Goal: Task Accomplishment & Management: Use online tool/utility

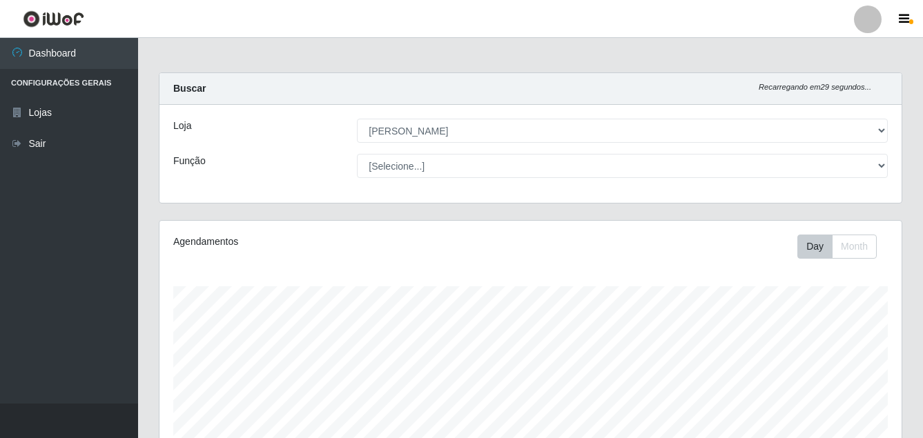
select select "402"
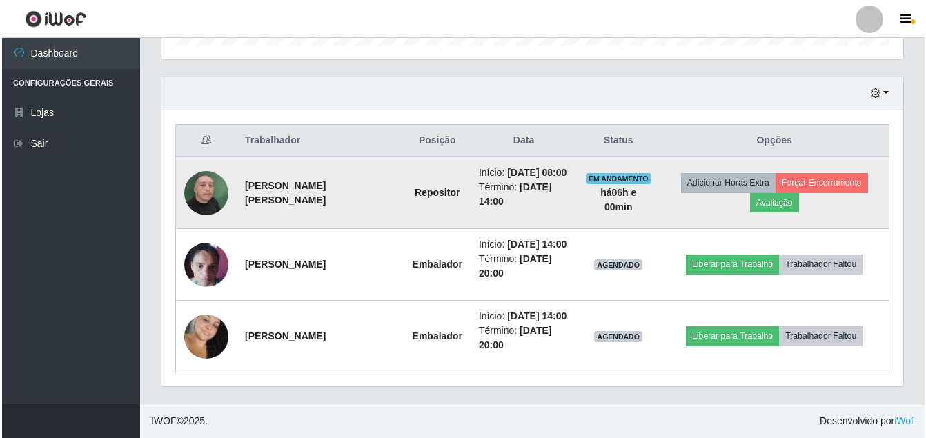
scroll to position [286, 742]
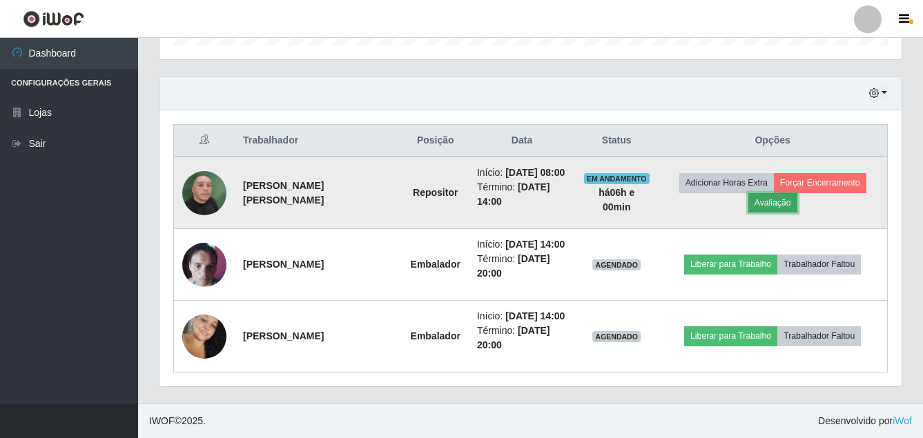
click at [773, 205] on button "Avaliação" at bounding box center [772, 202] width 49 height 19
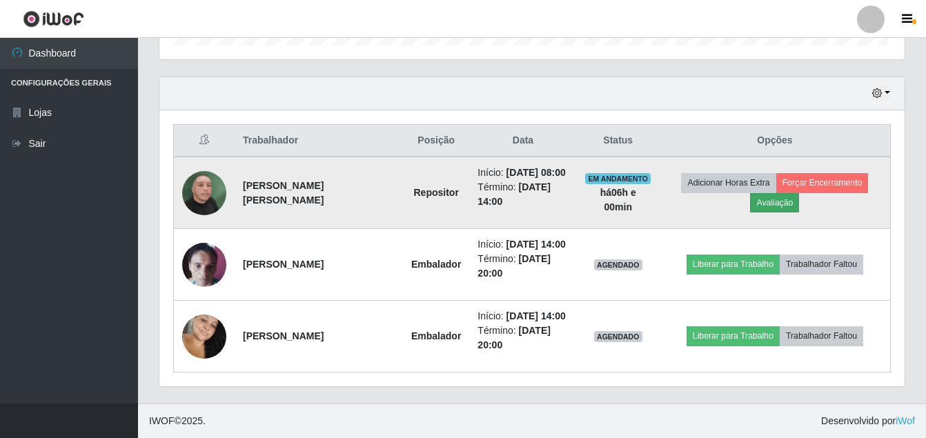
scroll to position [286, 735]
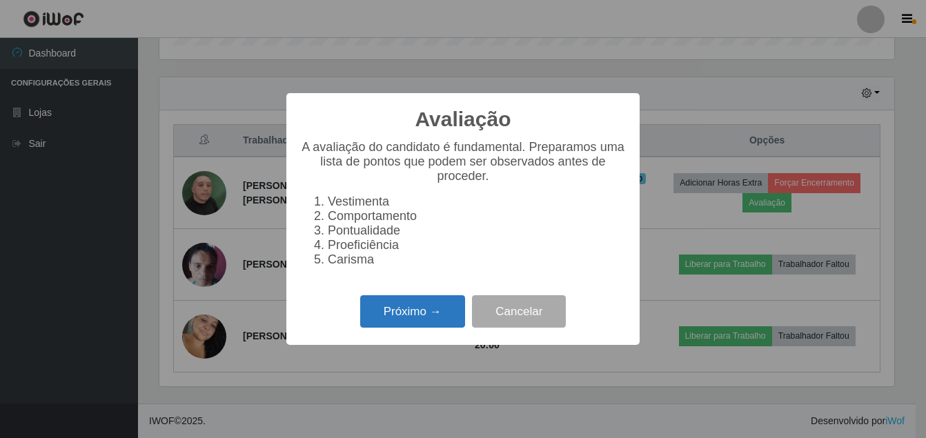
click at [425, 319] on button "Próximo →" at bounding box center [412, 311] width 105 height 32
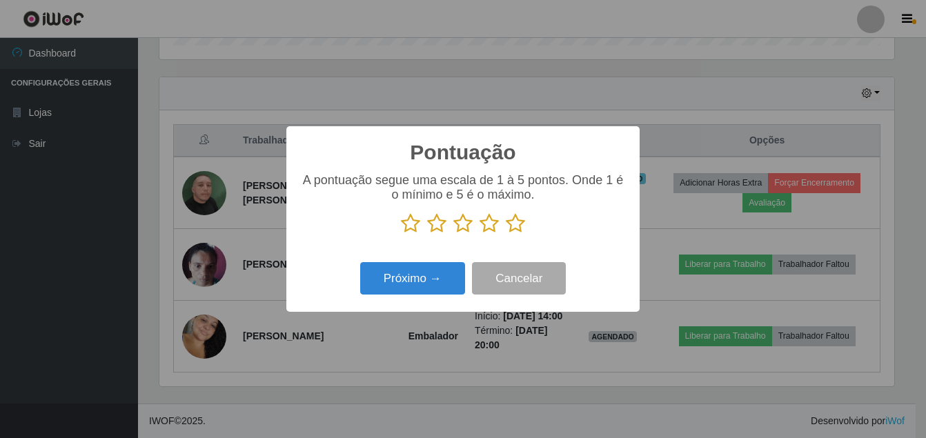
click at [511, 225] on icon at bounding box center [515, 223] width 19 height 21
click at [506, 234] on input "radio" at bounding box center [506, 234] width 0 height 0
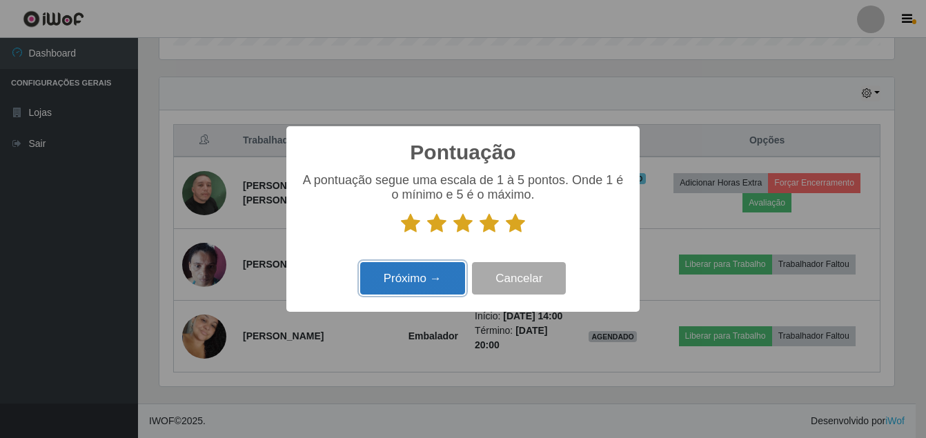
click at [432, 277] on button "Próximo →" at bounding box center [412, 278] width 105 height 32
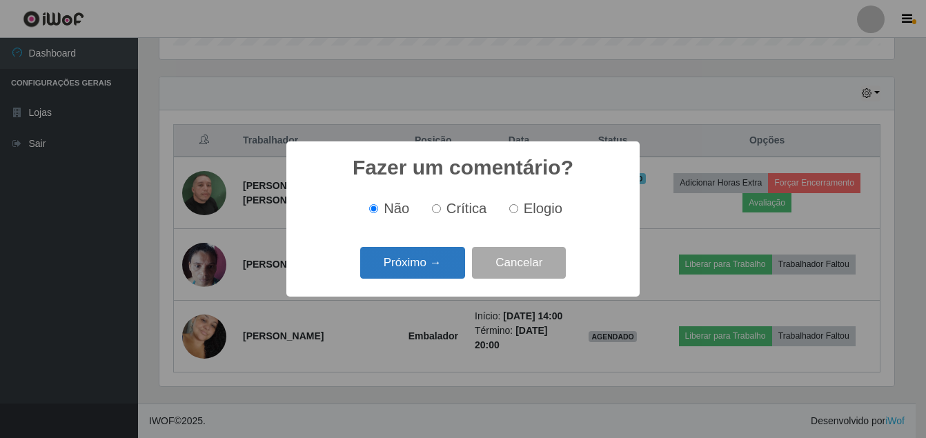
click at [435, 263] on button "Próximo →" at bounding box center [412, 263] width 105 height 32
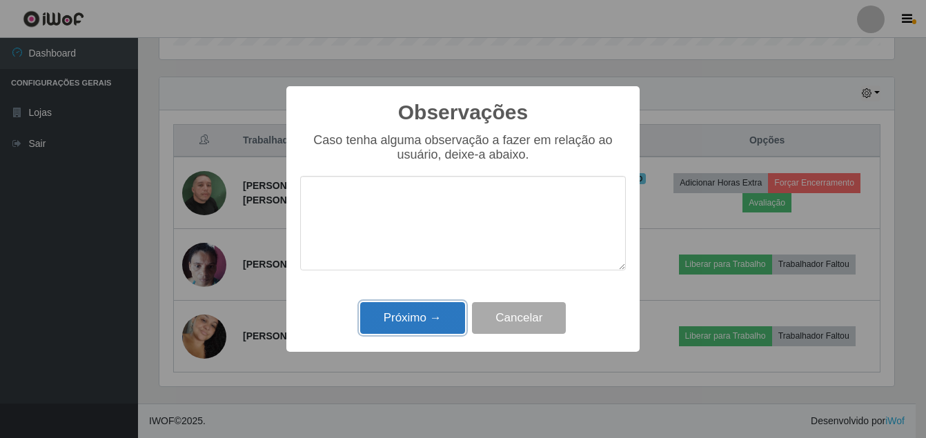
click at [417, 324] on button "Próximo →" at bounding box center [412, 318] width 105 height 32
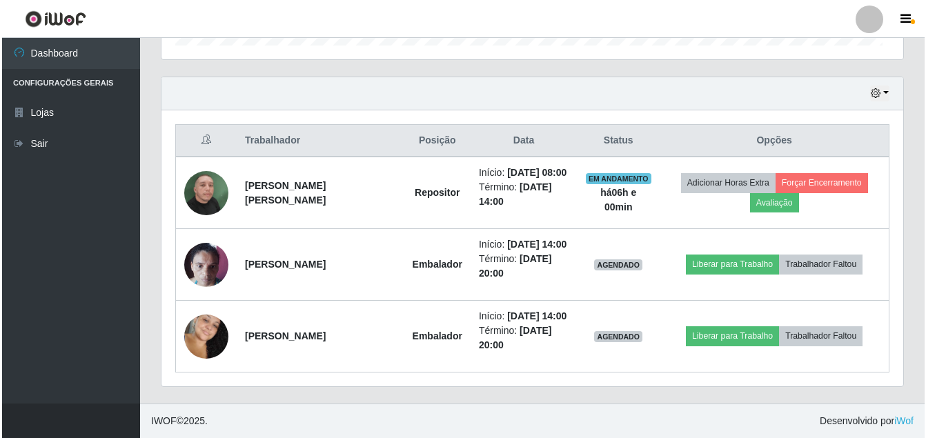
scroll to position [286, 742]
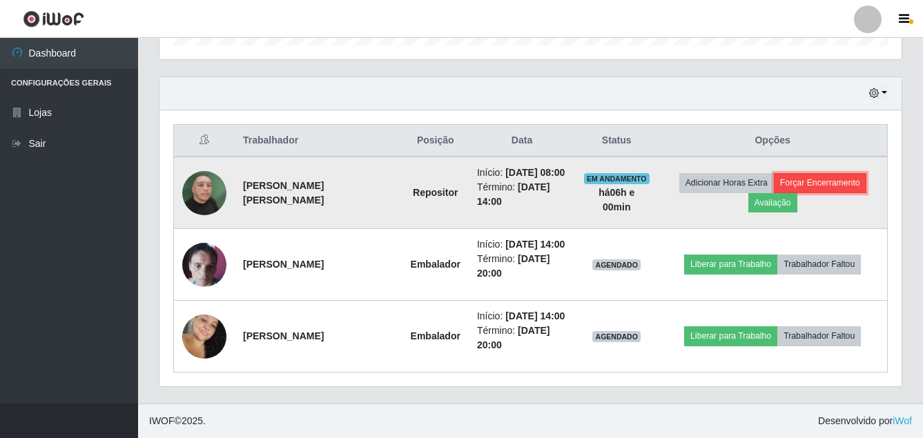
click at [827, 178] on button "Forçar Encerramento" at bounding box center [820, 182] width 92 height 19
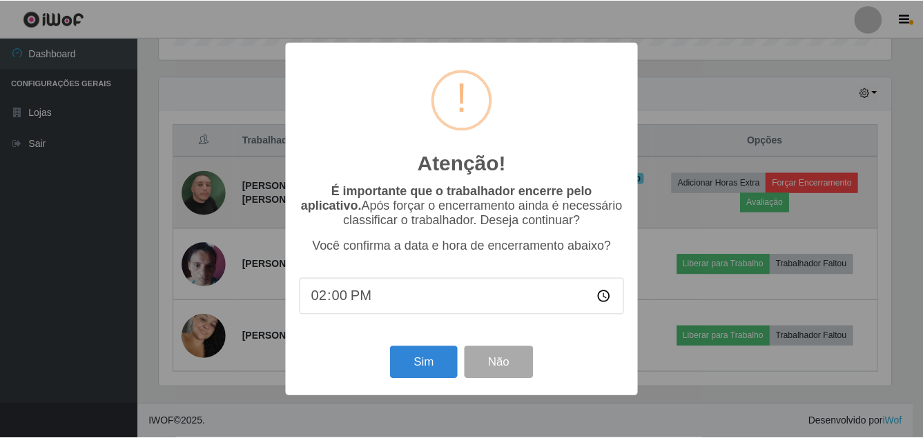
scroll to position [286, 735]
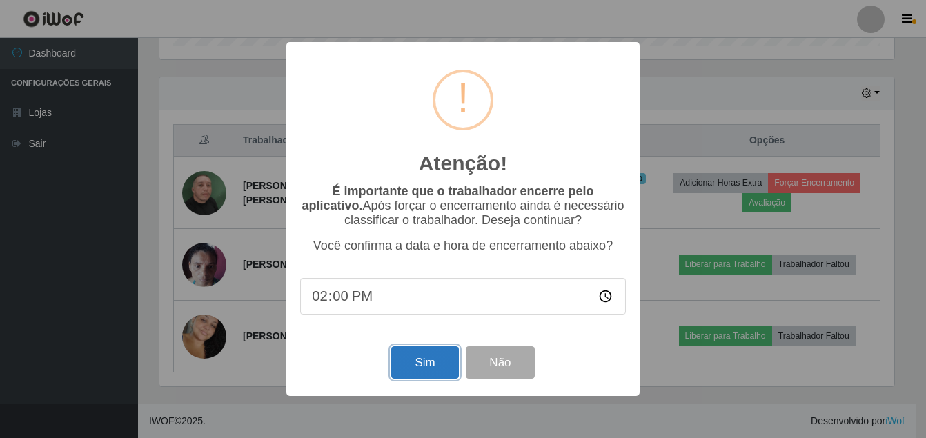
click at [424, 362] on button "Sim" at bounding box center [424, 362] width 67 height 32
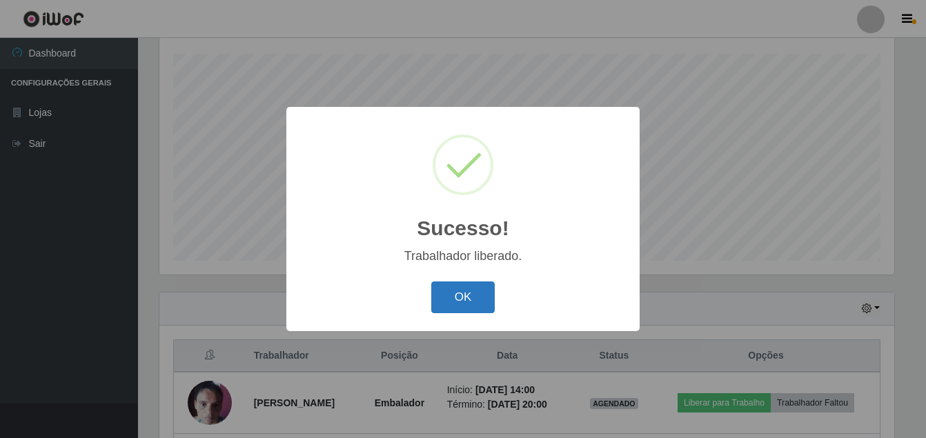
click at [463, 287] on button "OK" at bounding box center [463, 298] width 64 height 32
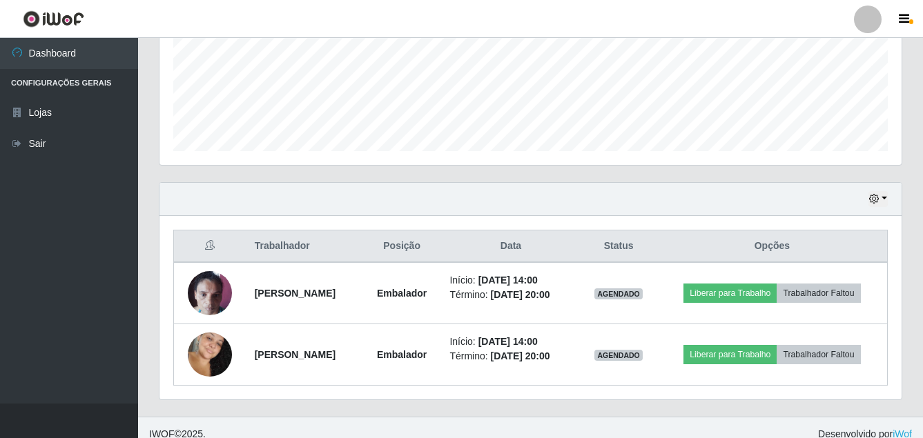
scroll to position [355, 0]
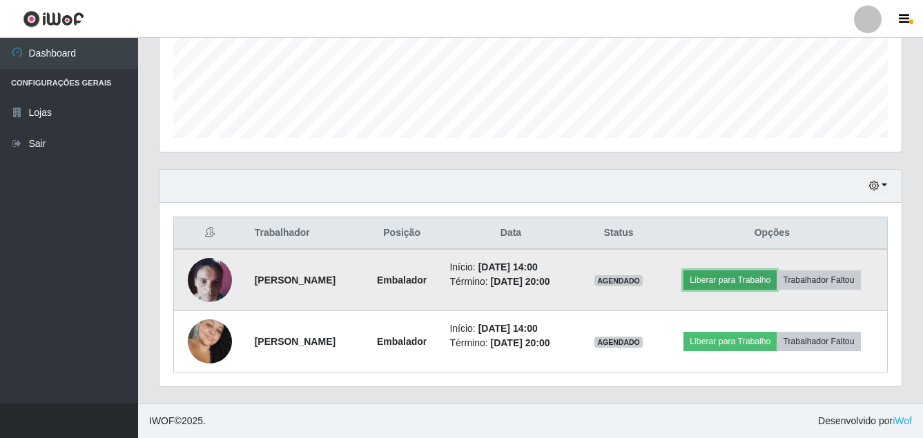
click at [740, 281] on button "Liberar para Trabalho" at bounding box center [729, 279] width 93 height 19
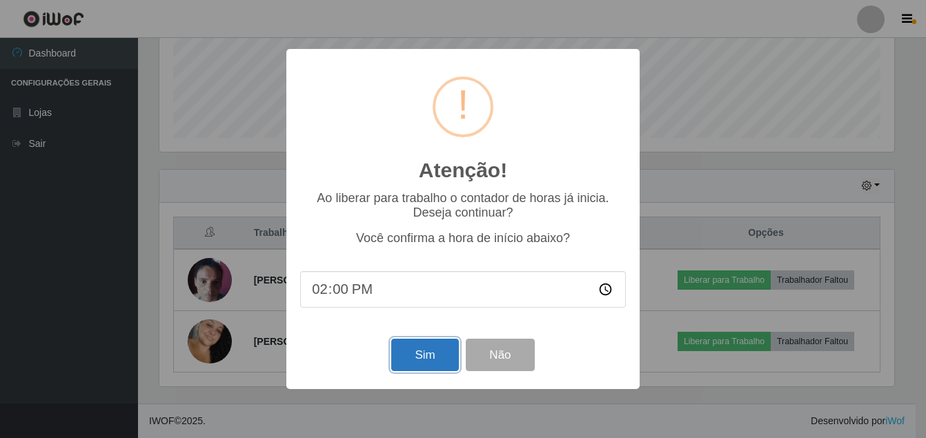
click at [437, 360] on button "Sim" at bounding box center [424, 355] width 67 height 32
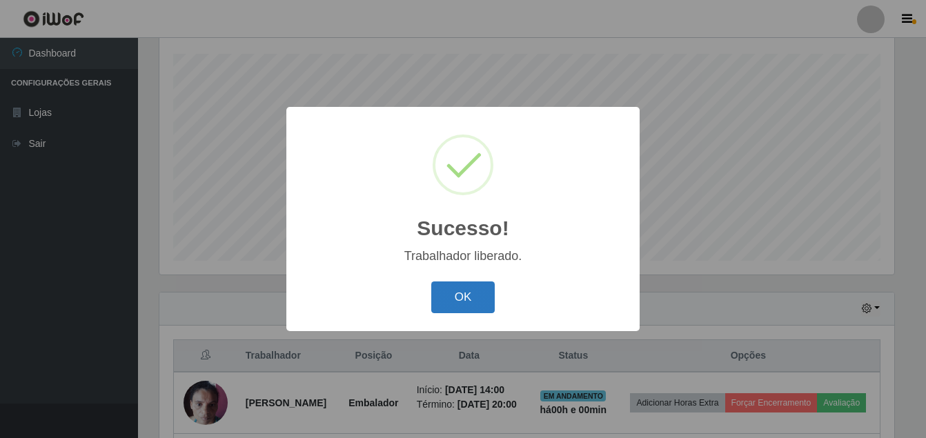
click at [446, 302] on button "OK" at bounding box center [463, 298] width 64 height 32
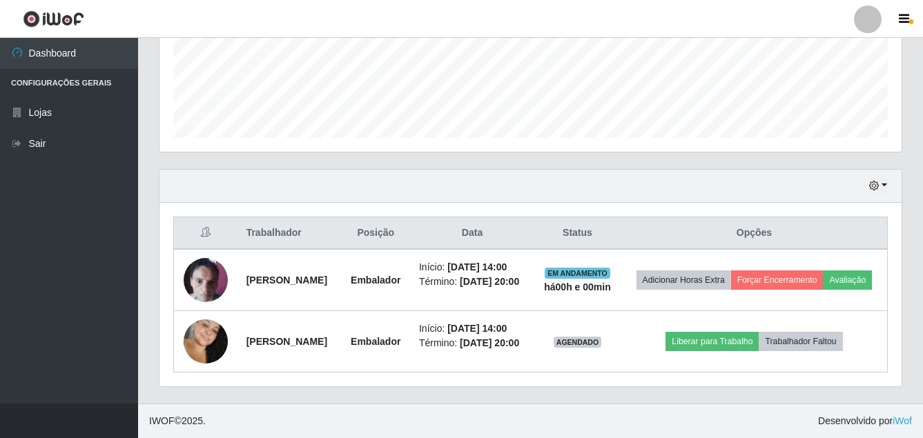
scroll to position [376, 0]
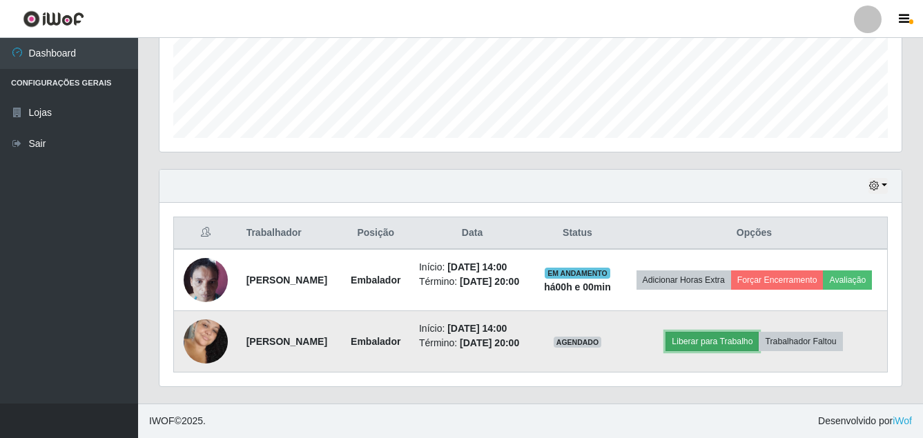
click at [714, 339] on button "Liberar para Trabalho" at bounding box center [711, 341] width 93 height 19
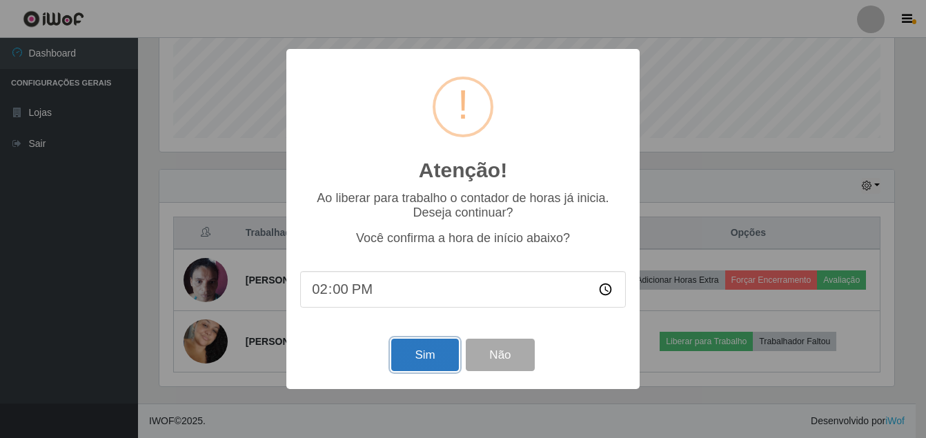
click at [429, 351] on button "Sim" at bounding box center [424, 355] width 67 height 32
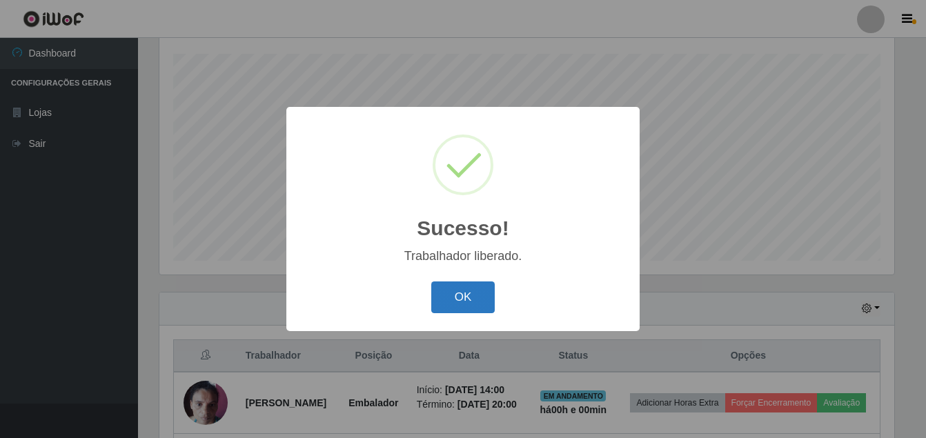
click at [460, 285] on button "OK" at bounding box center [463, 298] width 64 height 32
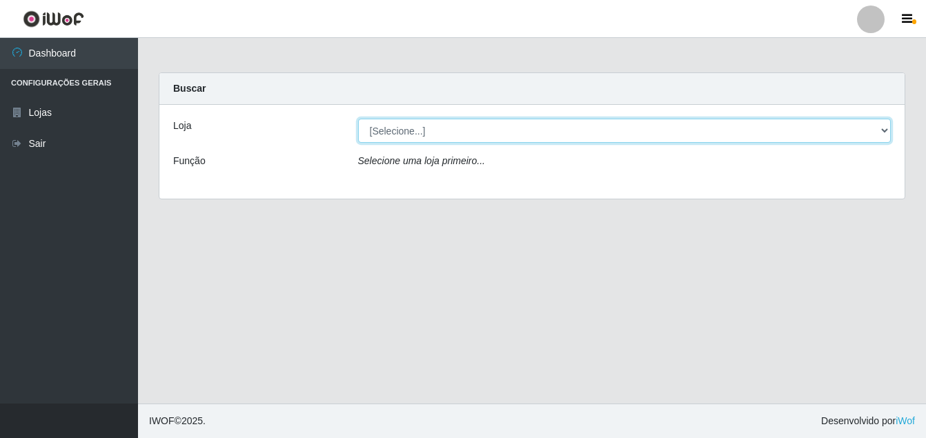
click at [482, 137] on select "[Selecione...] Ajubá Mercado" at bounding box center [624, 131] width 533 height 24
select select "402"
click at [358, 119] on select "[Selecione...] Ajubá Mercado" at bounding box center [624, 131] width 533 height 24
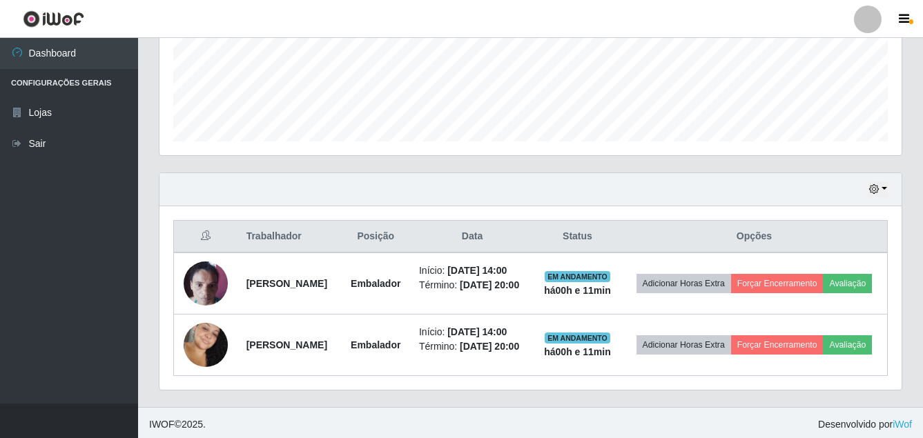
scroll to position [376, 0]
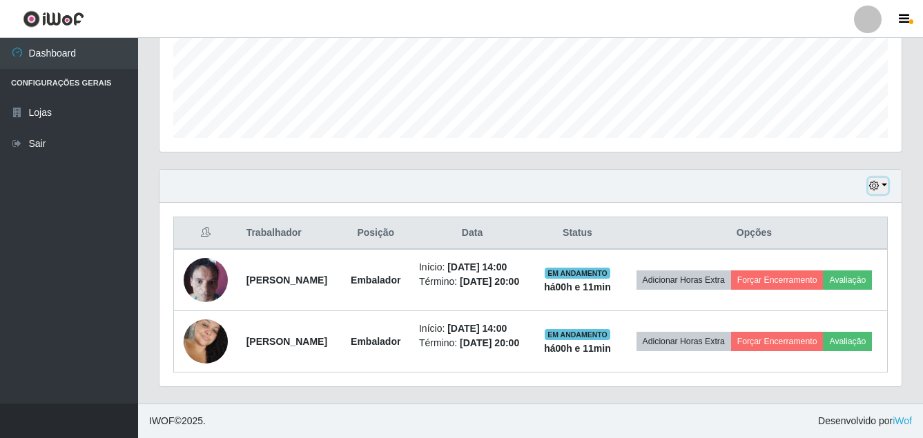
click at [878, 178] on button "button" at bounding box center [877, 186] width 19 height 16
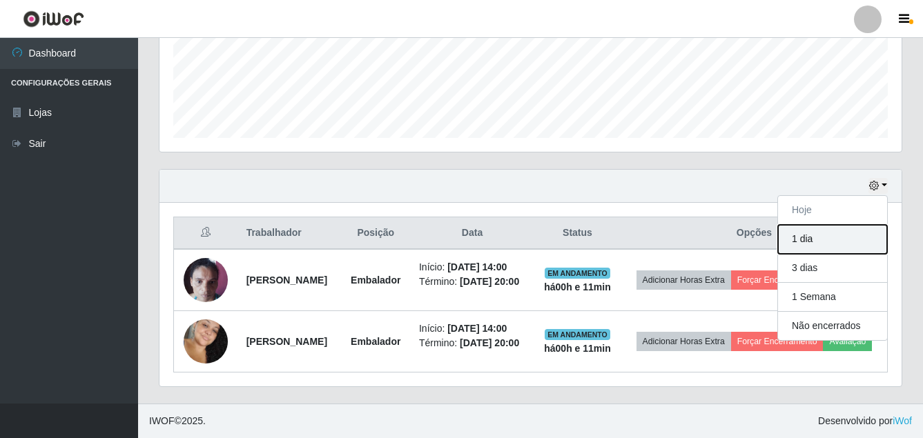
click at [861, 225] on button "1 dia" at bounding box center [832, 239] width 109 height 29
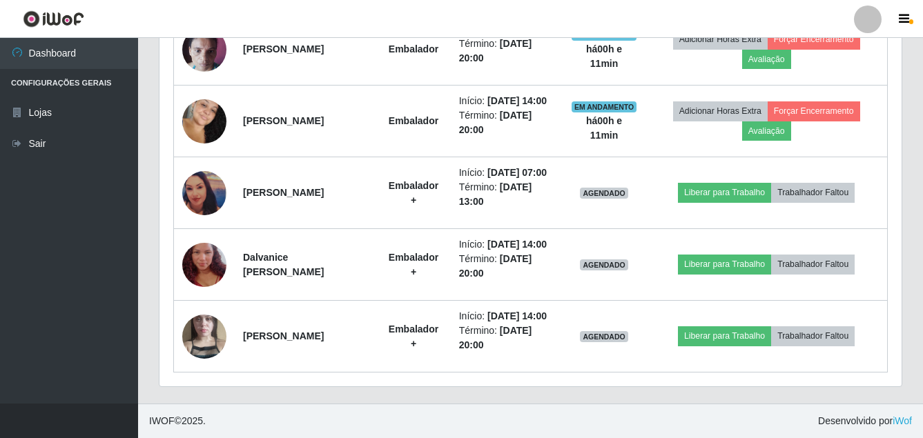
scroll to position [595, 0]
